Goal: Information Seeking & Learning: Find specific fact

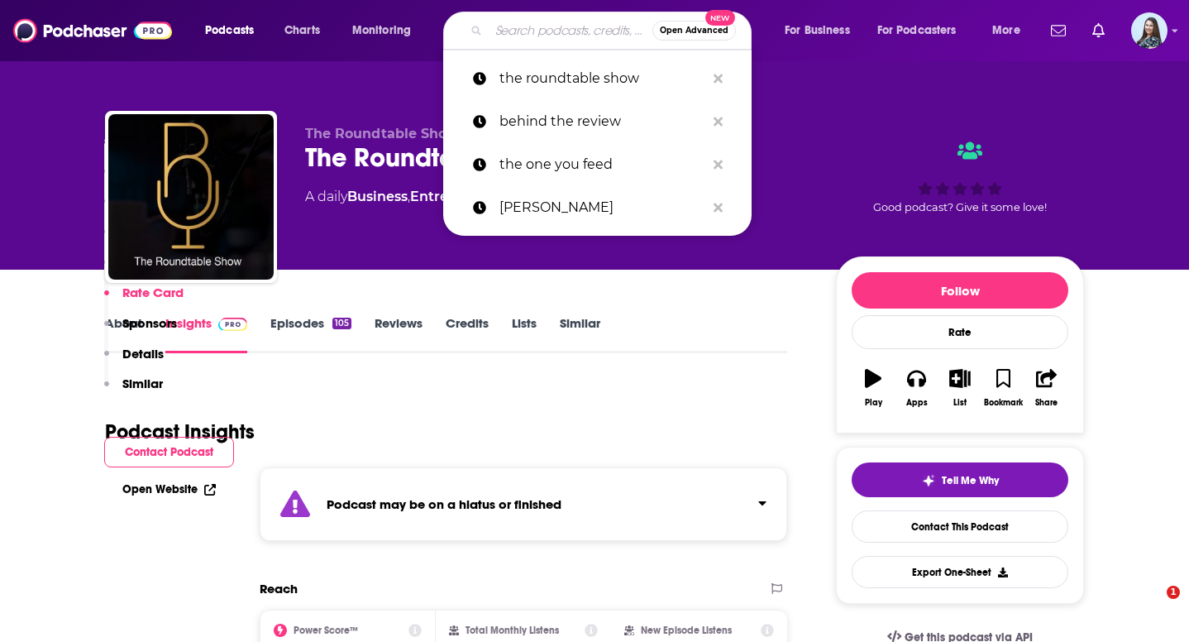
scroll to position [1754, 0]
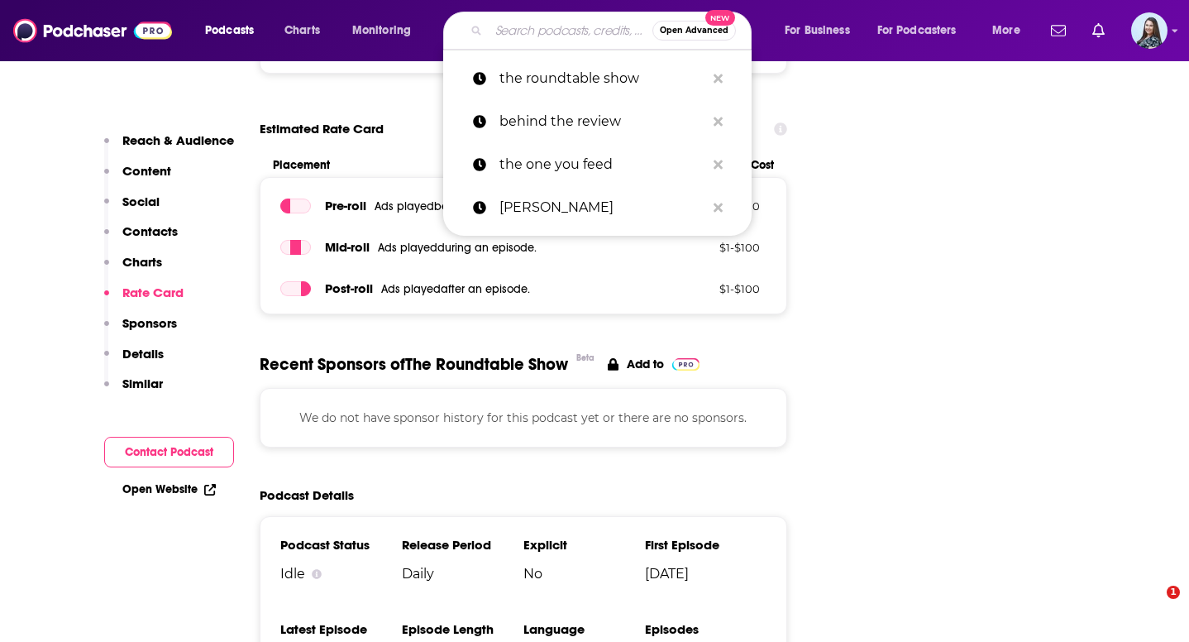
type input "Science of Perception Box"
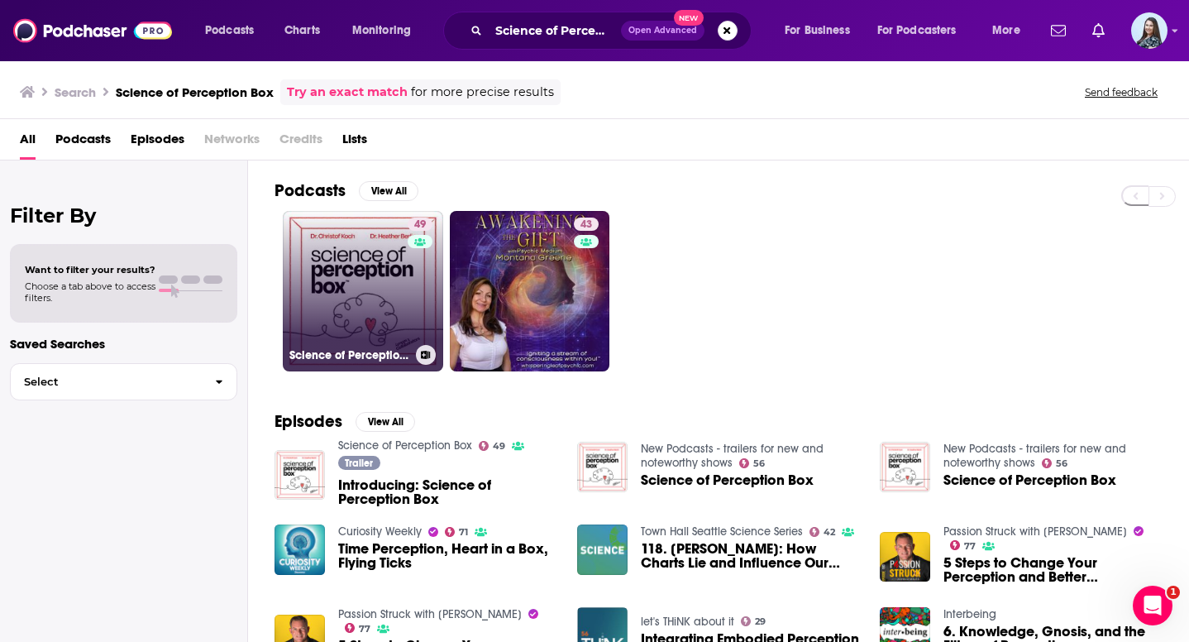
click at [325, 301] on link "49 Science of Perception Box" at bounding box center [363, 291] width 160 height 160
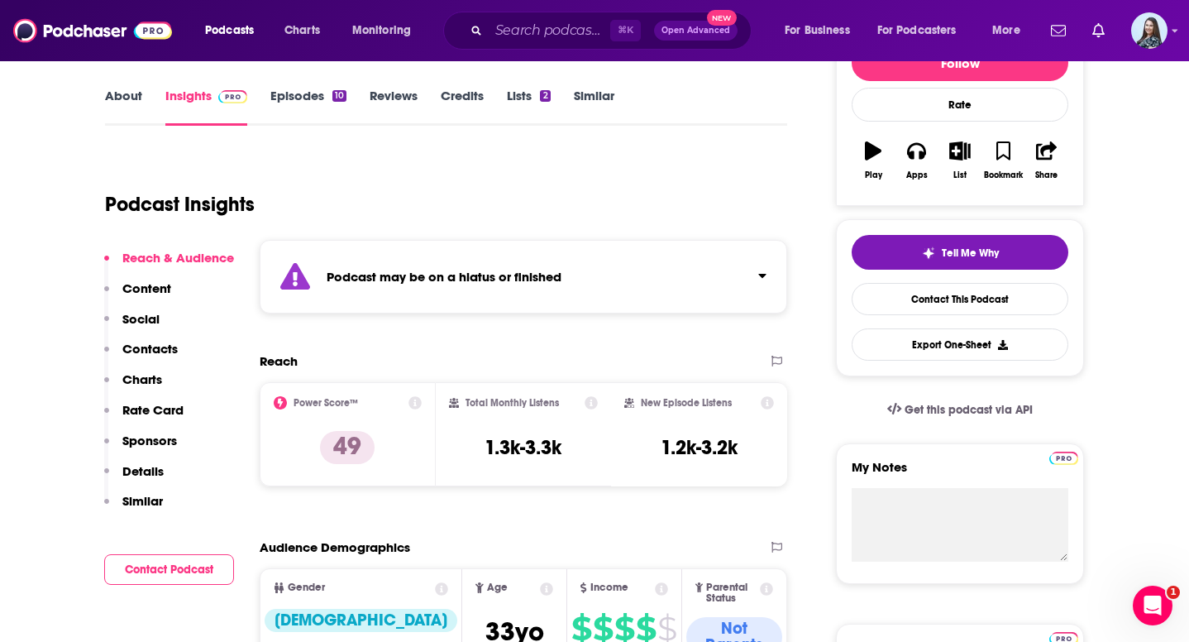
scroll to position [251, 0]
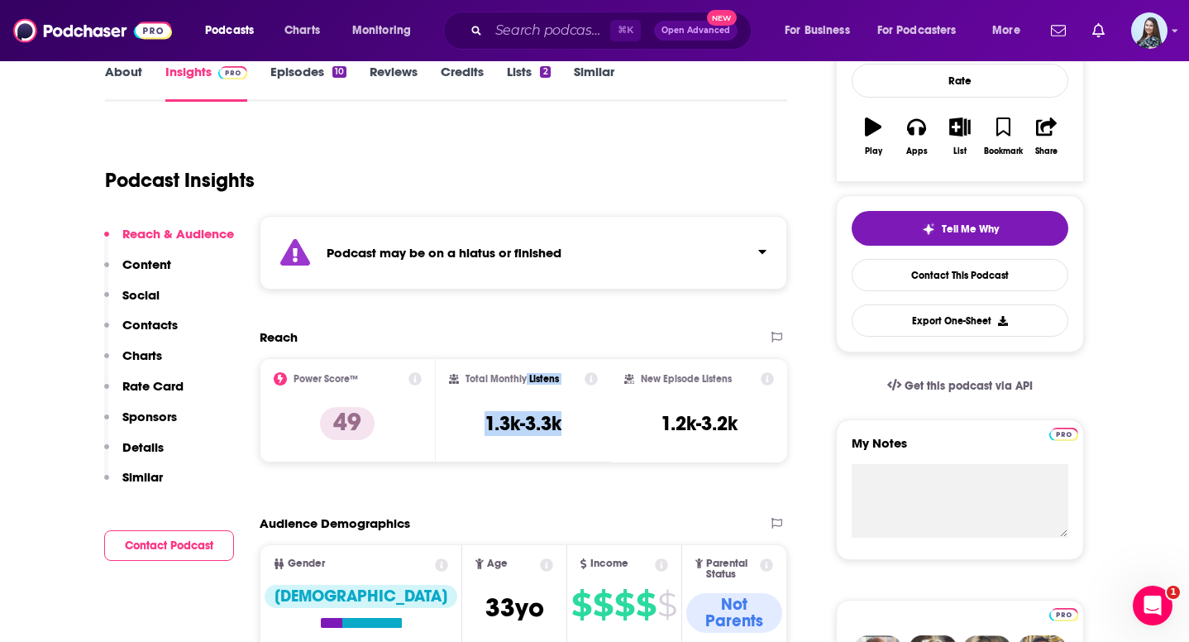
drag, startPoint x: 562, startPoint y: 427, endPoint x: 525, endPoint y: 379, distance: 60.2
click at [525, 379] on div "Total Monthly Listens 1.3k-3.3k" at bounding box center [524, 410] width 150 height 76
copy div "Listens 1.3k-3.3k"
